Goal: Information Seeking & Learning: Learn about a topic

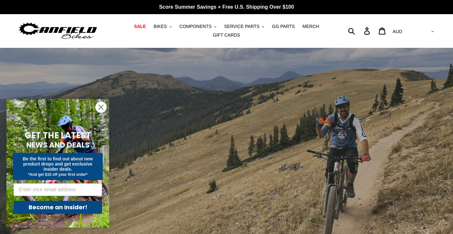
click at [82, 29] on img at bounding box center [58, 31] width 80 height 20
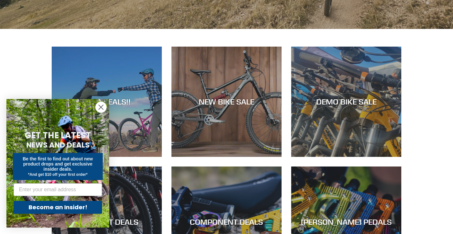
scroll to position [258, 0]
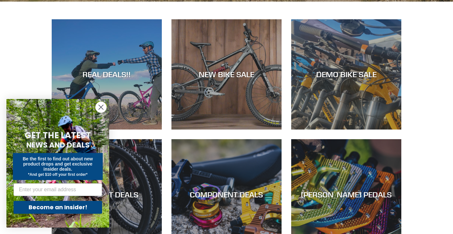
click at [103, 110] on circle "Close dialog" at bounding box center [101, 107] width 11 height 11
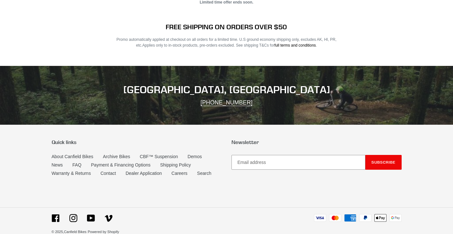
scroll to position [1251, 0]
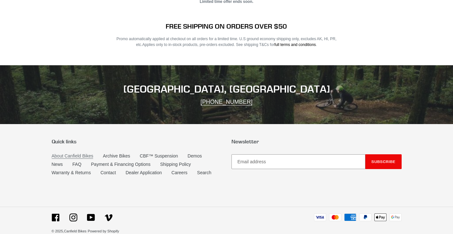
click at [71, 153] on link "About Canfield Bikes" at bounding box center [73, 155] width 42 height 5
